Goal: Task Accomplishment & Management: Manage account settings

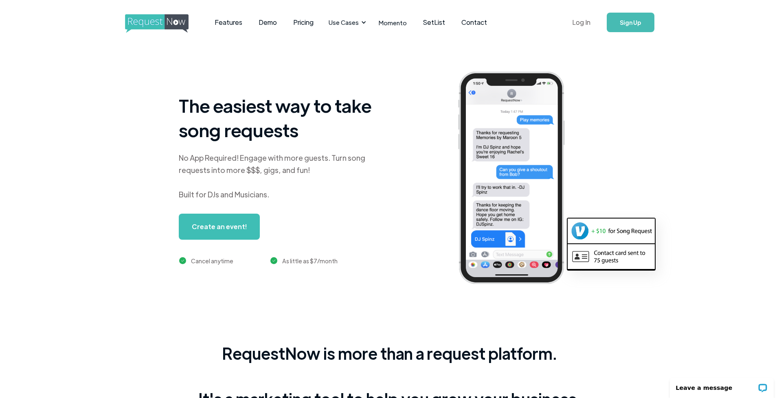
click at [577, 22] on link "Log In" at bounding box center [581, 22] width 35 height 29
